Goal: Task Accomplishment & Management: Manage account settings

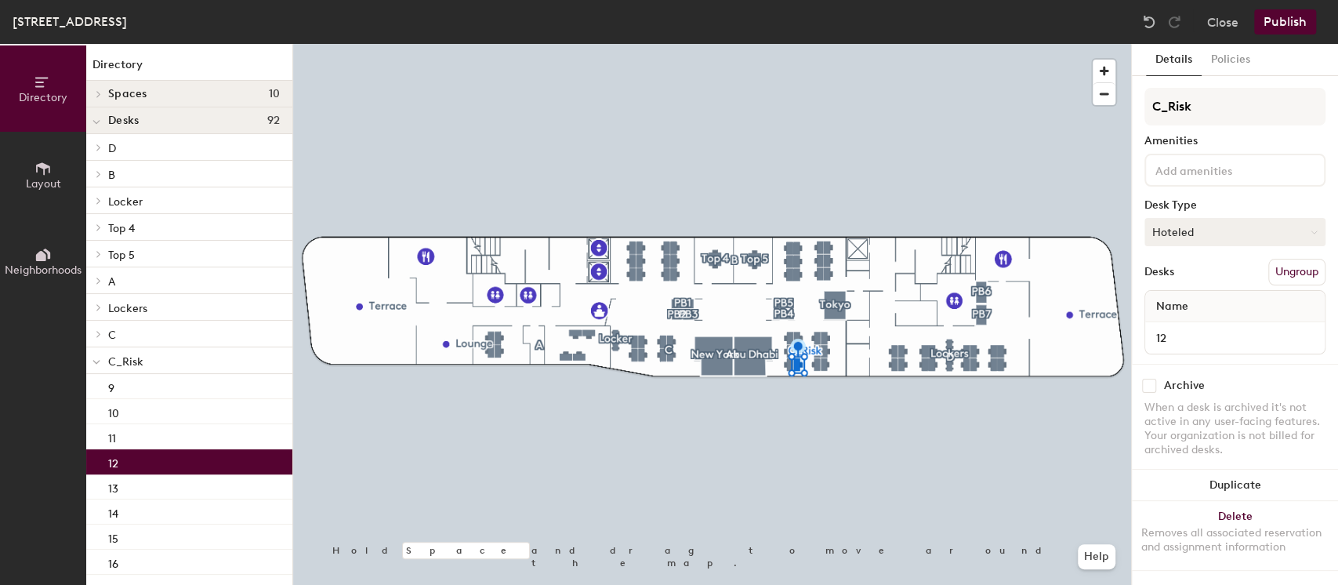
click at [1203, 223] on button "Hoteled" at bounding box center [1234, 232] width 181 height 28
click at [1186, 274] on div "Assigned" at bounding box center [1223, 281] width 157 height 24
click at [1292, 16] on button "Publish" at bounding box center [1285, 21] width 62 height 25
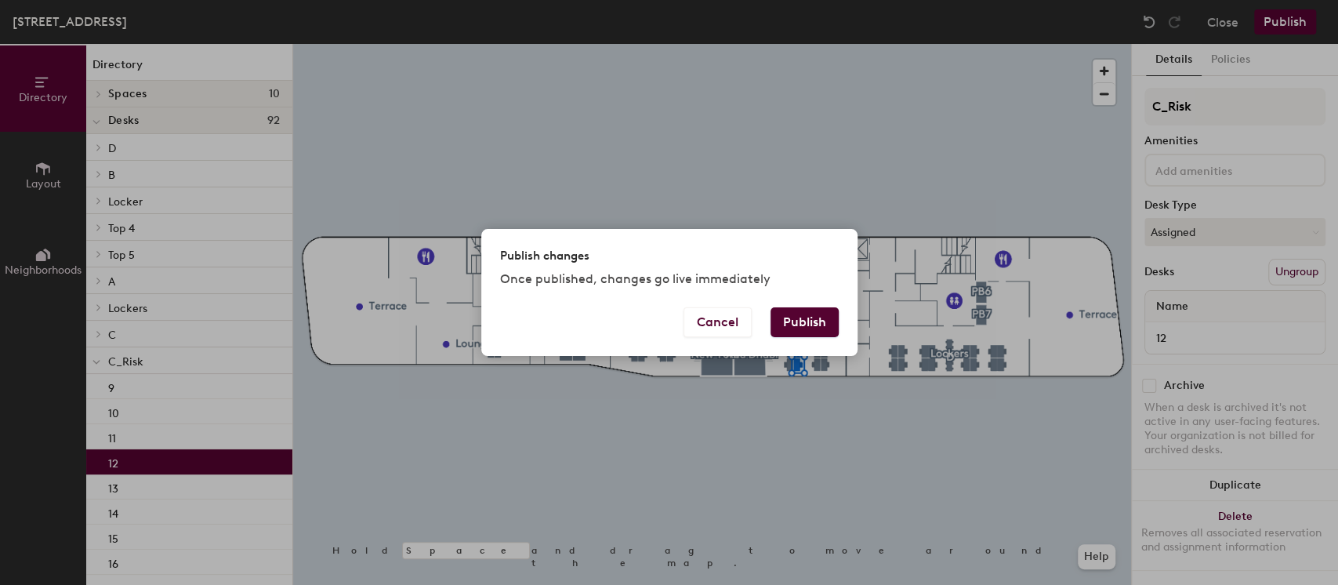
drag, startPoint x: 813, startPoint y: 318, endPoint x: 830, endPoint y: 380, distance: 64.1
click at [814, 317] on button "Publish" at bounding box center [804, 322] width 68 height 30
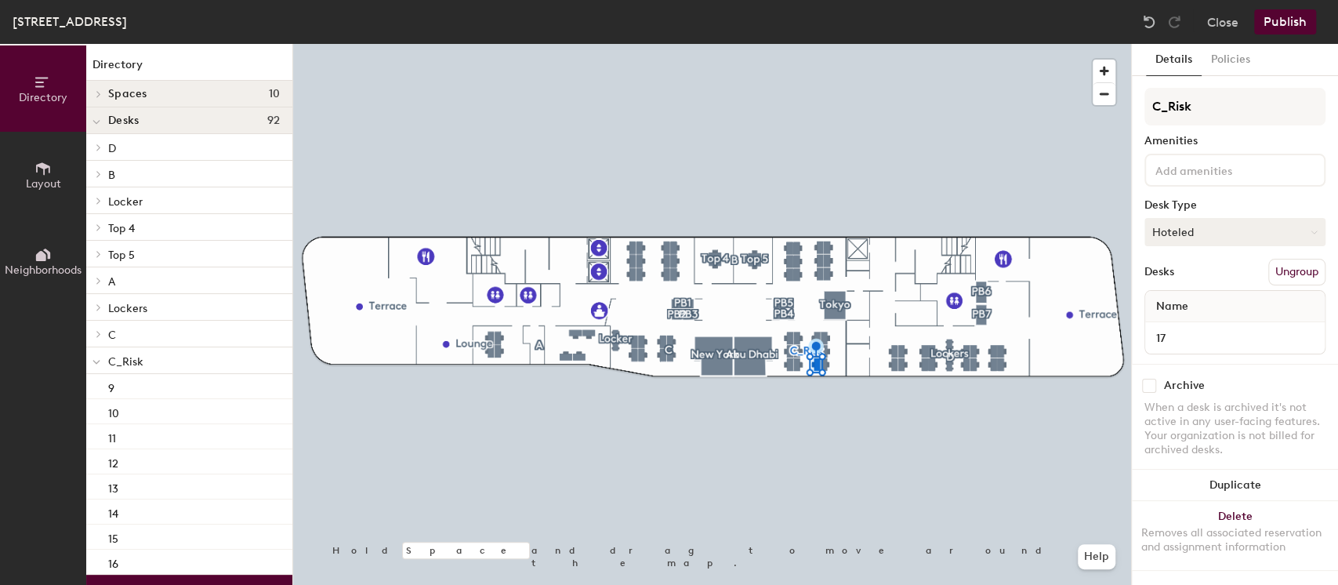
click at [1196, 234] on button "Hoteled" at bounding box center [1234, 232] width 181 height 28
click at [1184, 277] on div "Assigned" at bounding box center [1223, 281] width 157 height 24
click at [1281, 20] on button "Publish" at bounding box center [1285, 21] width 62 height 25
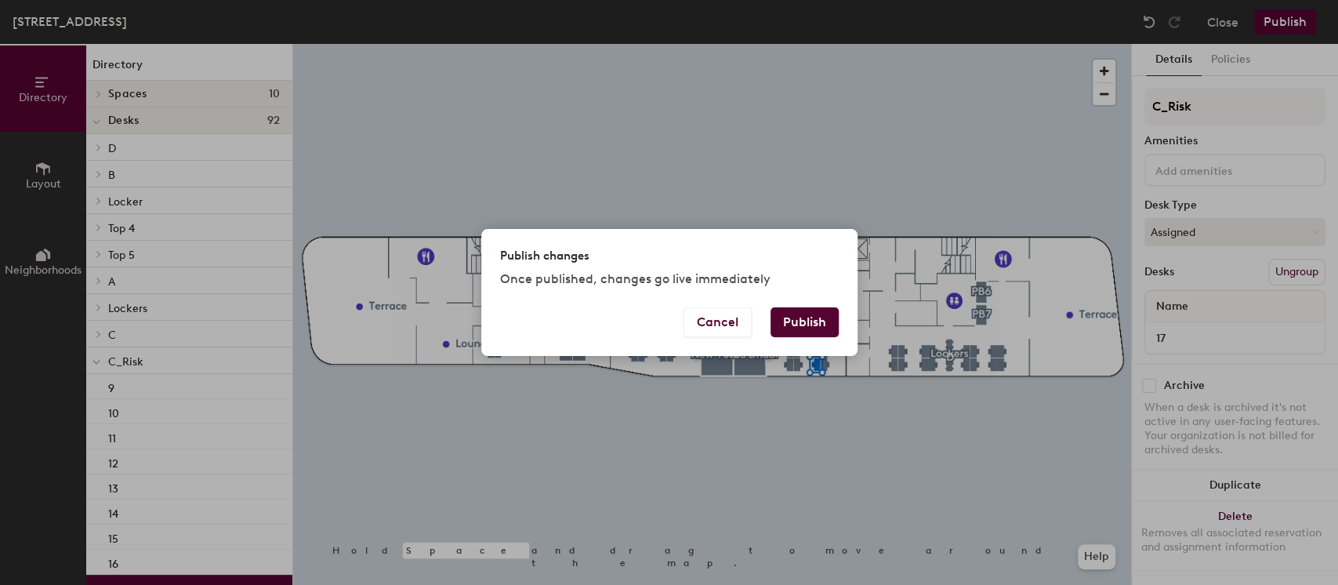
click at [804, 322] on button "Publish" at bounding box center [804, 322] width 68 height 30
